Goal: Check status

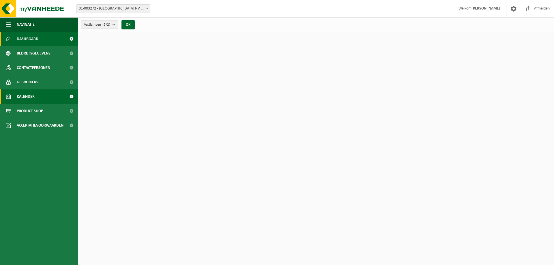
click at [34, 93] on span "Kalender" at bounding box center [26, 96] width 18 height 14
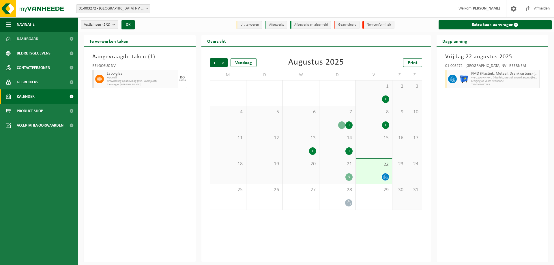
drag, startPoint x: 142, startPoint y: 162, endPoint x: 165, endPoint y: 163, distance: 23.7
click at [142, 162] on div "Aangevraagde taken ( 1 ) BELGOSUC NV Labo-glas KGA colli Omwisseling op aanvraa…" at bounding box center [140, 155] width 112 height 216
click at [503, 163] on div "Vrijdag 22 augustus 2025 01-003272 - BELGOSUC NV - BEERNEM PMD (Plastiek, Metaa…" at bounding box center [493, 155] width 112 height 216
click at [157, 165] on div "Aangevraagde taken ( 1 ) BELGOSUC NV Labo-glas KGA colli Omwisseling op aanvraa…" at bounding box center [140, 155] width 112 height 216
click at [24, 3] on img at bounding box center [34, 8] width 69 height 17
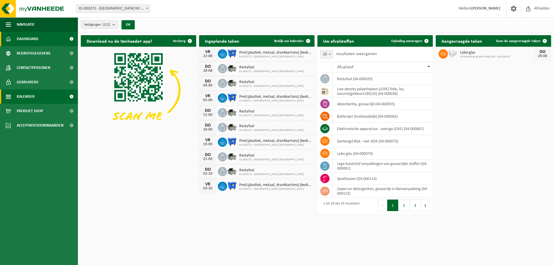
click at [28, 97] on span "Kalender" at bounding box center [26, 96] width 18 height 14
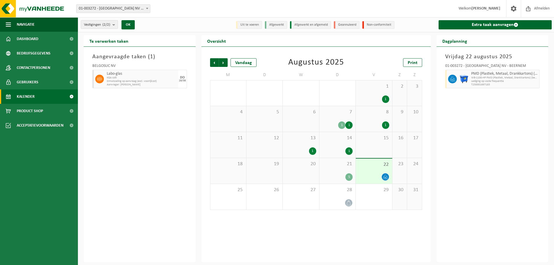
click at [342, 168] on div "21 5" at bounding box center [338, 171] width 36 height 26
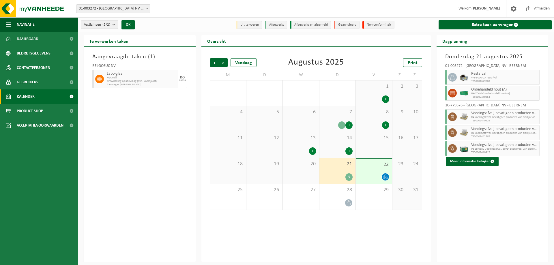
click at [131, 155] on div "Aangevraagde taken ( 1 ) BELGOSUC NV Labo-glas KGA colli Omwisseling op aanvraa…" at bounding box center [140, 155] width 112 height 216
click at [150, 124] on div "Aangevraagde taken ( 1 ) BELGOSUC NV Labo-glas KGA colli Omwisseling op aanvraa…" at bounding box center [140, 155] width 112 height 216
click at [146, 111] on div "Aangevraagde taken ( 1 ) BELGOSUC NV Labo-glas KGA colli Omwisseling op aanvraa…" at bounding box center [140, 155] width 112 height 216
click at [140, 133] on div "Aangevraagde taken ( 1 ) BELGOSUC NV Labo-glas KGA colli Omwisseling op aanvraa…" at bounding box center [140, 155] width 112 height 216
